Goal: Transaction & Acquisition: Obtain resource

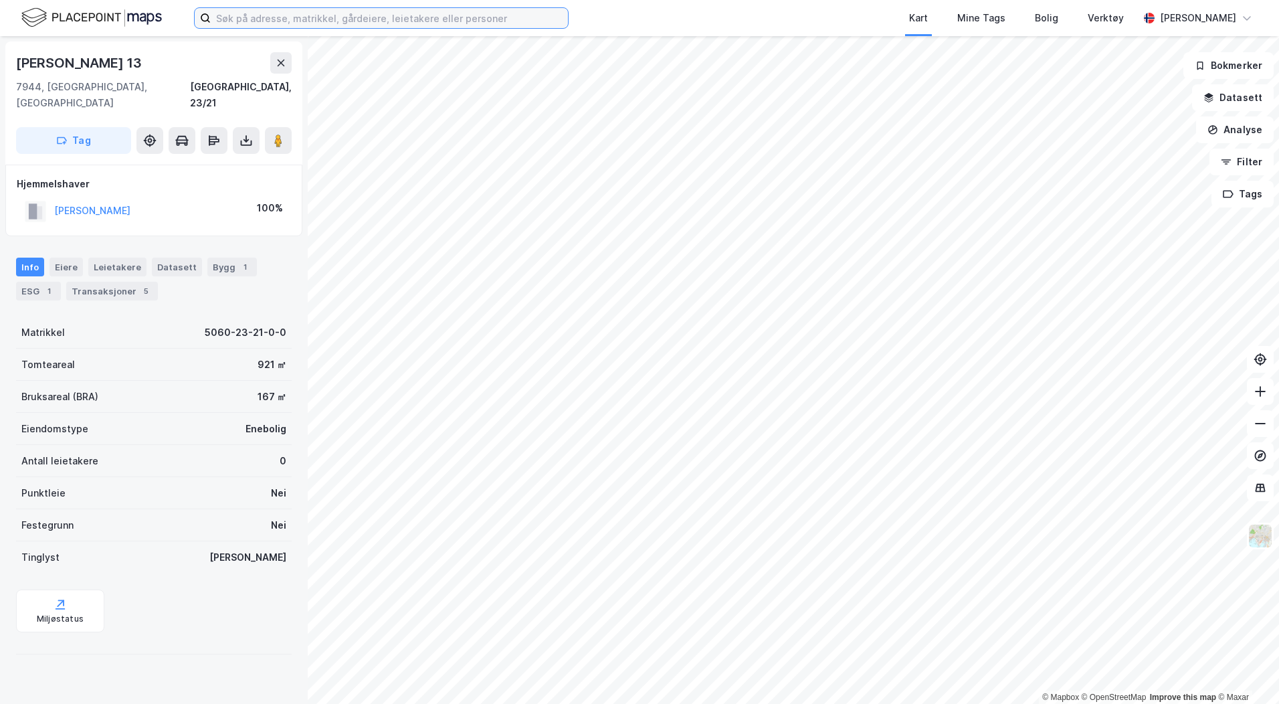
click at [223, 19] on input at bounding box center [389, 18] width 357 height 20
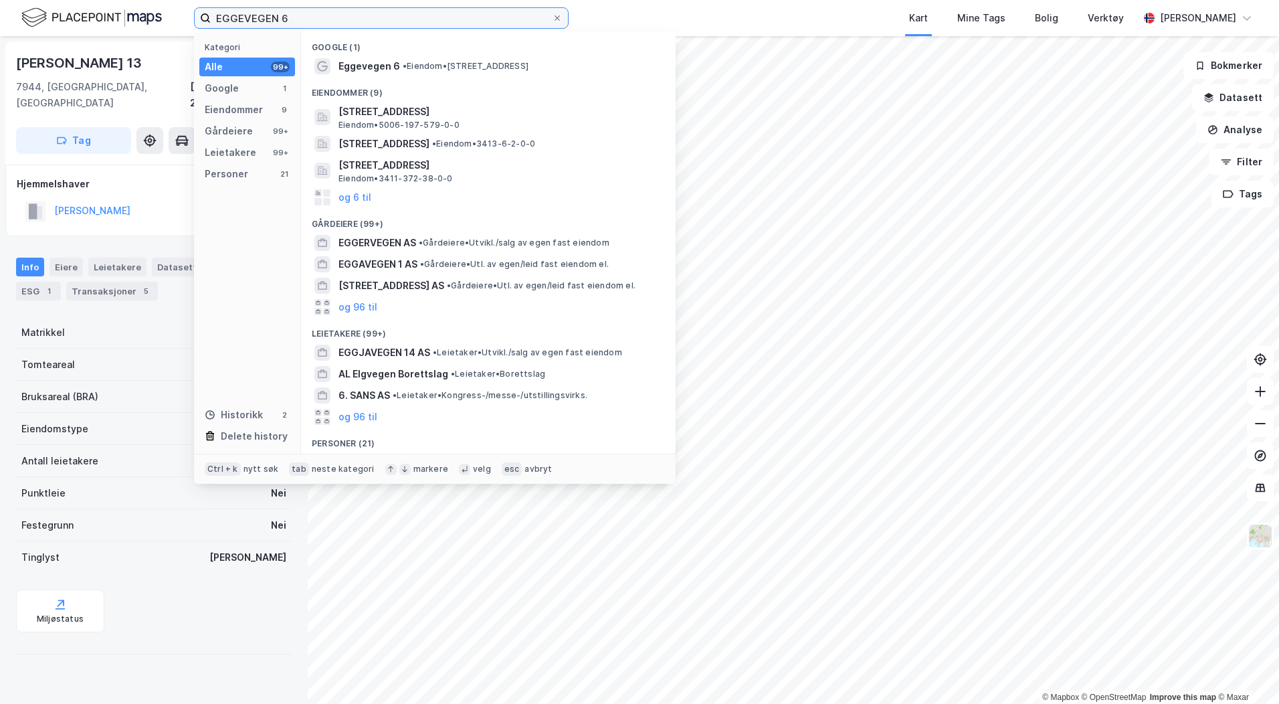
type input "EGGEVEGEN 6"
click at [387, 66] on span "Eggevegen 6" at bounding box center [370, 66] width 62 height 16
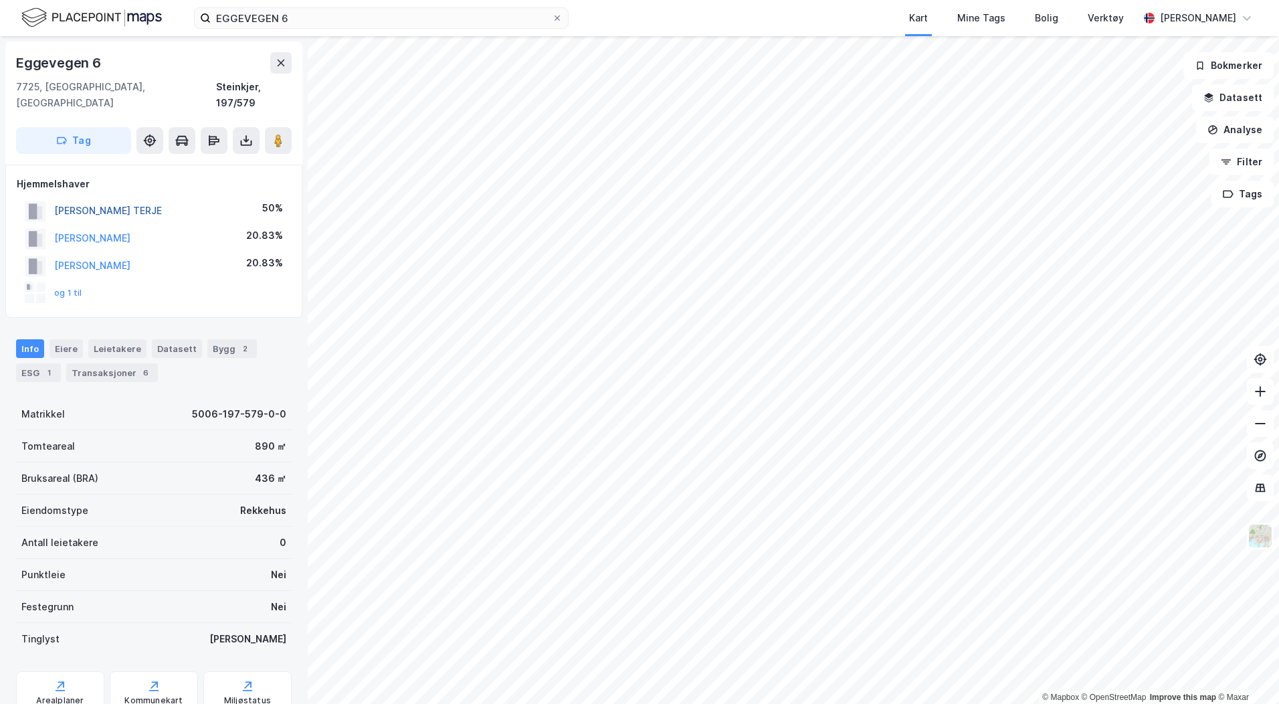
click at [0, 0] on button "[PERSON_NAME] TERJE" at bounding box center [0, 0] width 0 height 0
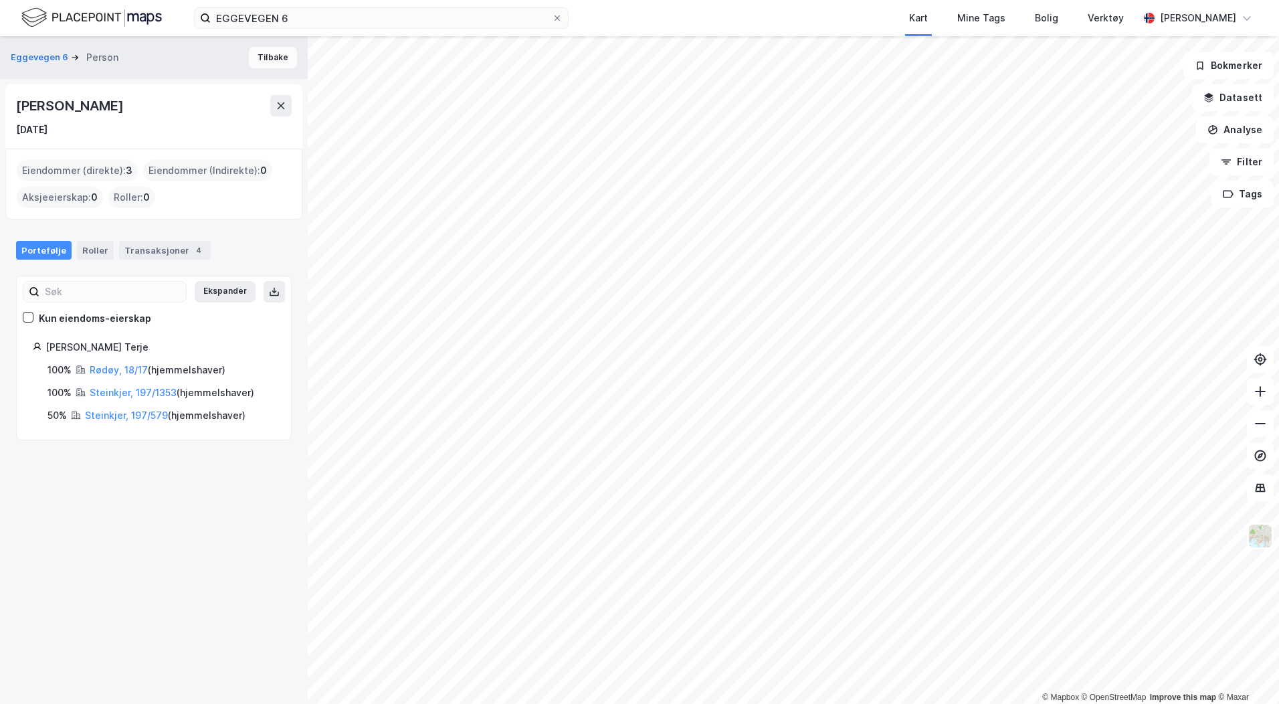
click at [249, 54] on button "Tilbake" at bounding box center [273, 57] width 48 height 21
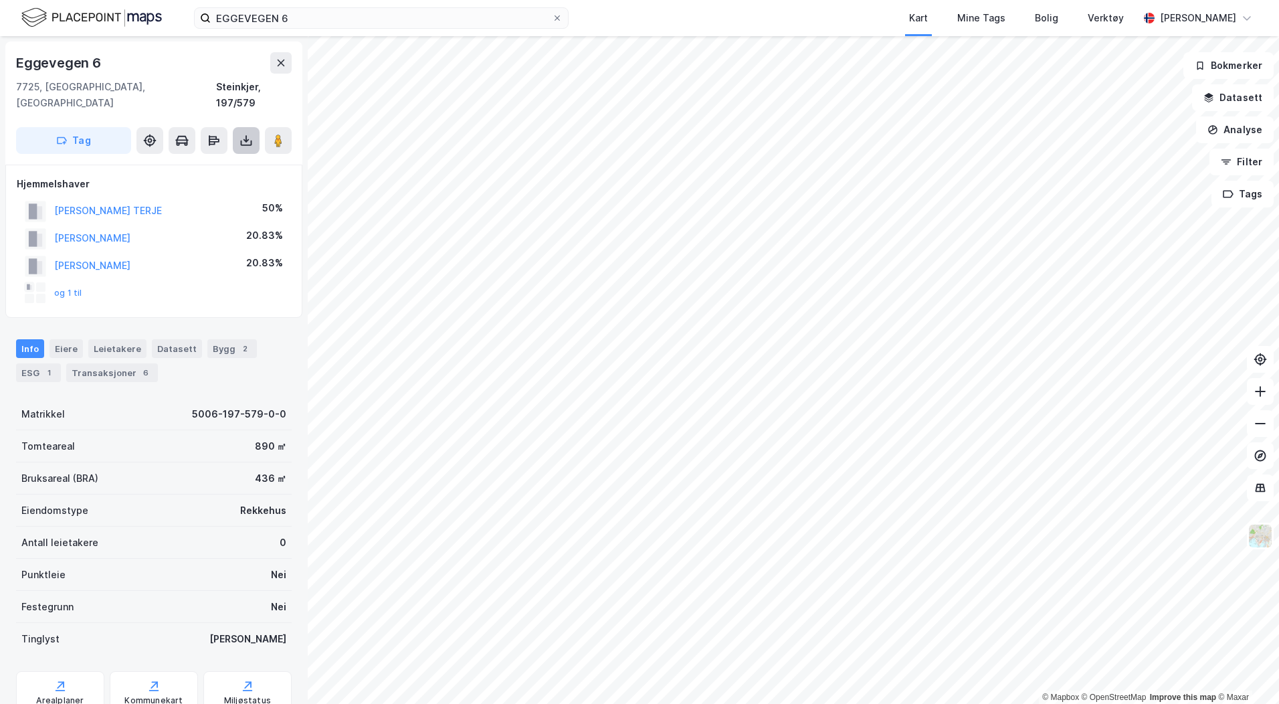
click at [246, 135] on icon at bounding box center [246, 138] width 1 height 7
click at [216, 162] on div "Last ned grunnbok" at bounding box center [180, 167] width 78 height 11
